Goal: Find specific page/section: Find specific page/section

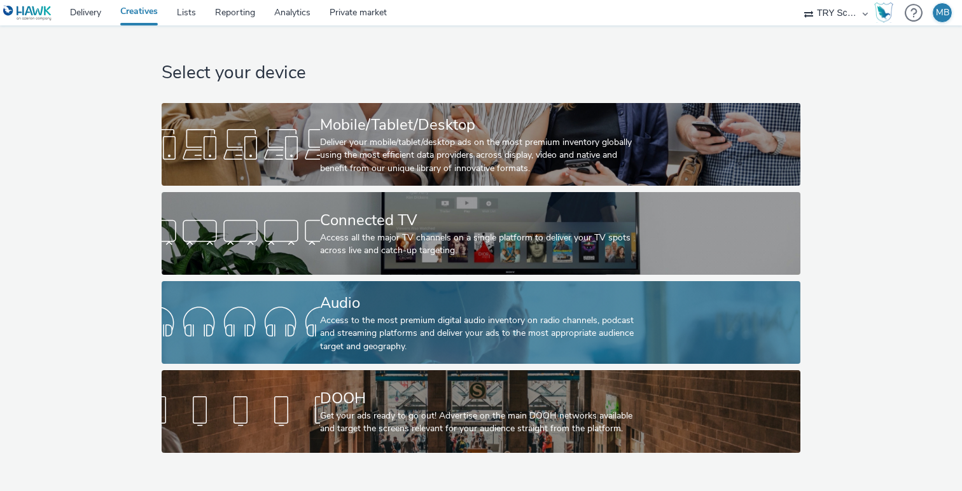
click at [467, 350] on div "Access to the most premium digital audio inventory on radio channels, podcast a…" at bounding box center [478, 333] width 317 height 39
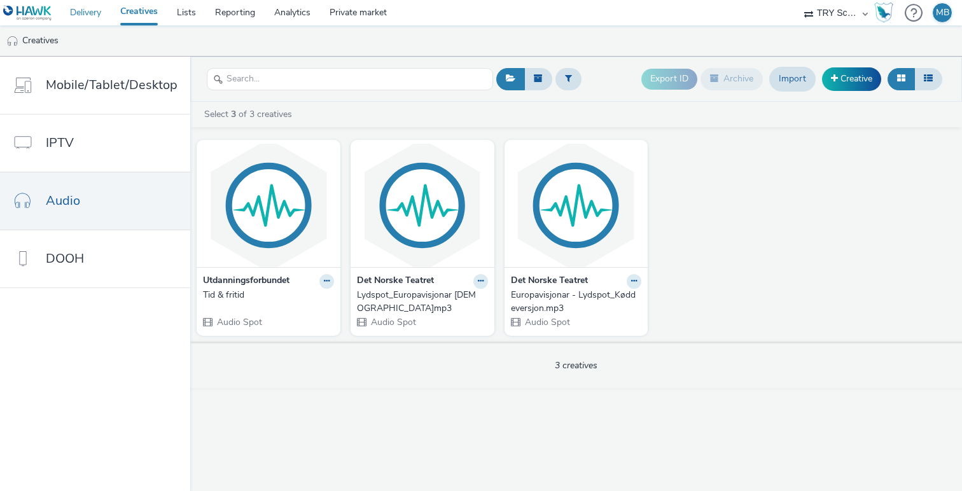
click at [93, 13] on link "Delivery" at bounding box center [85, 12] width 50 height 25
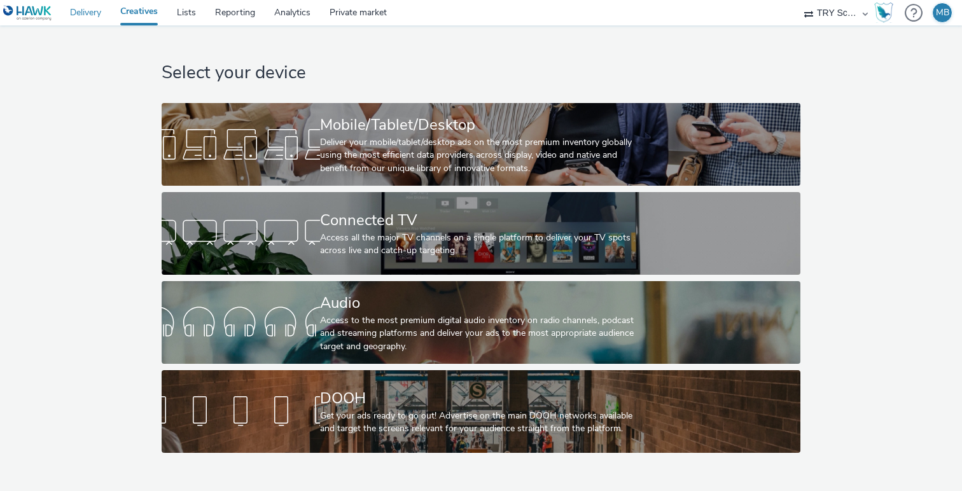
click at [88, 11] on link "Delivery" at bounding box center [85, 12] width 50 height 25
